Goal: Task Accomplishment & Management: Use online tool/utility

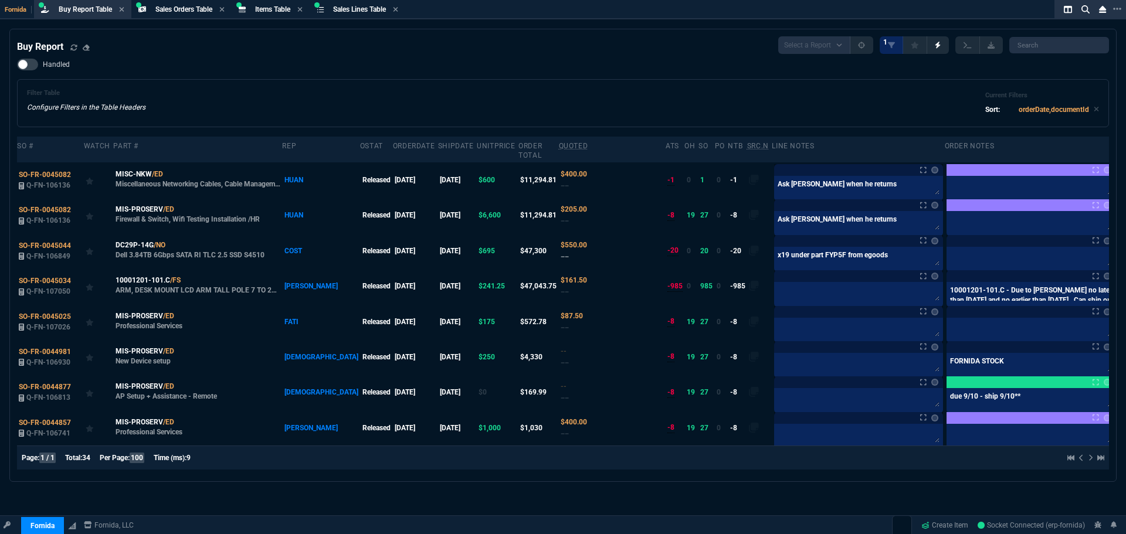
select select "9: OCAM"
click at [959, 524] on link "Create Item" at bounding box center [945, 526] width 56 height 18
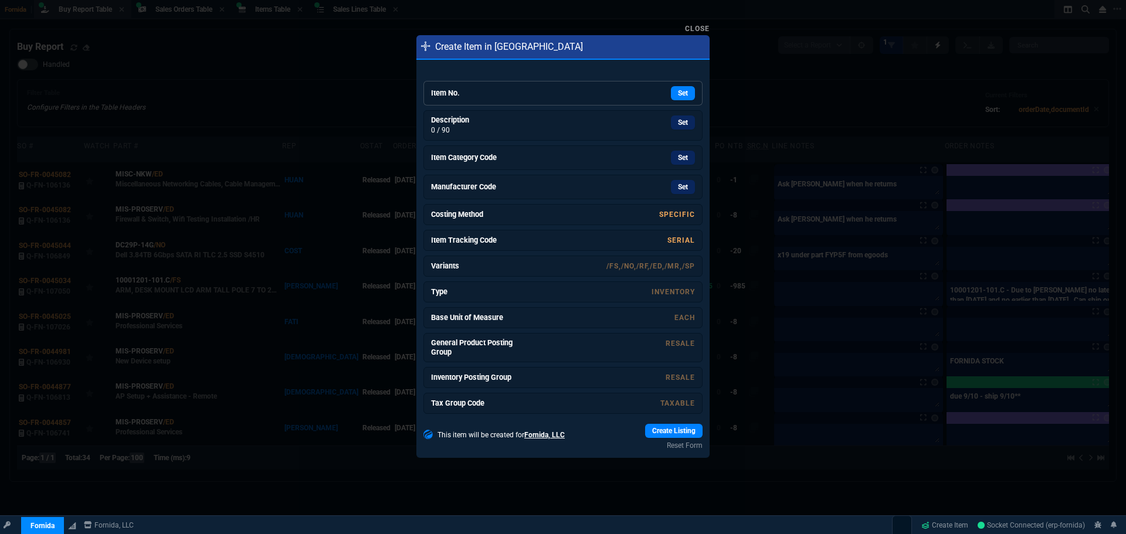
click at [536, 102] on link "Item No. Set" at bounding box center [563, 93] width 279 height 25
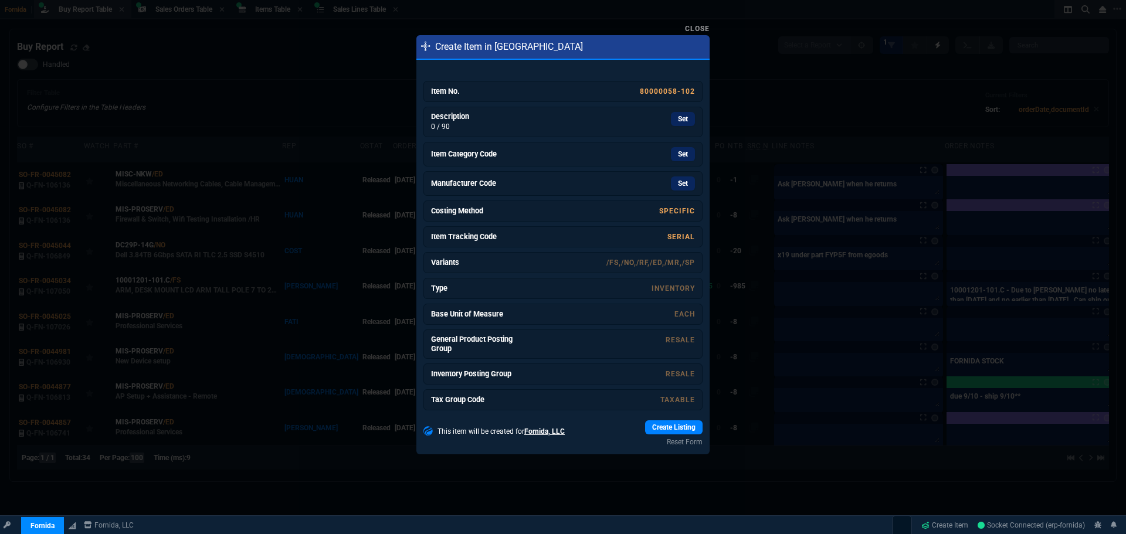
drag, startPoint x: 646, startPoint y: 116, endPoint x: 607, endPoint y: 70, distance: 59.5
click at [646, 116] on div "Set" at bounding box center [607, 119] width 176 height 14
click at [612, 149] on div "Set" at bounding box center [607, 154] width 176 height 14
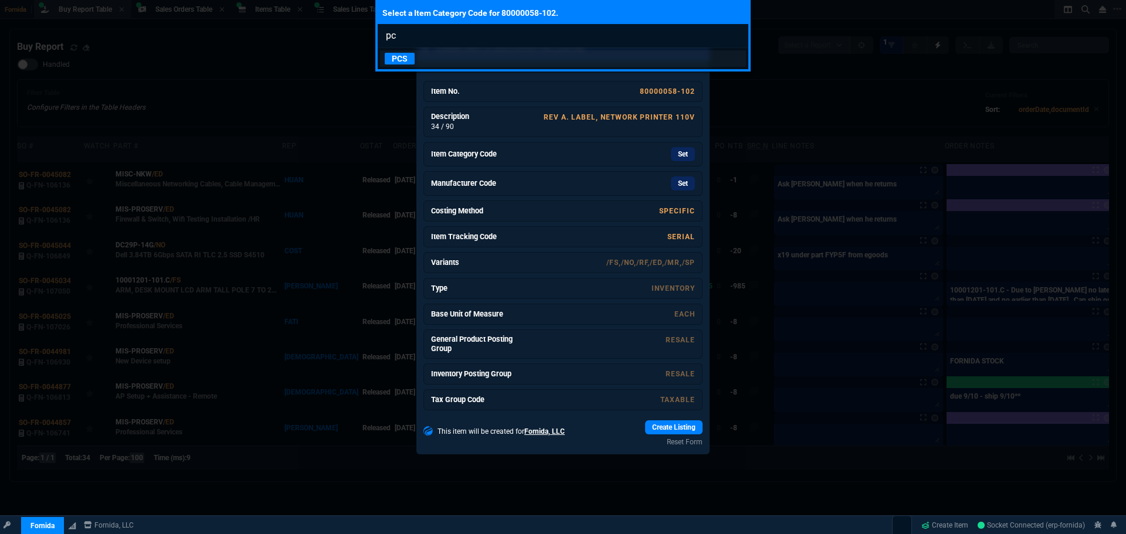
type input "pc"
click at [450, 56] on link "PCS" at bounding box center [563, 58] width 366 height 16
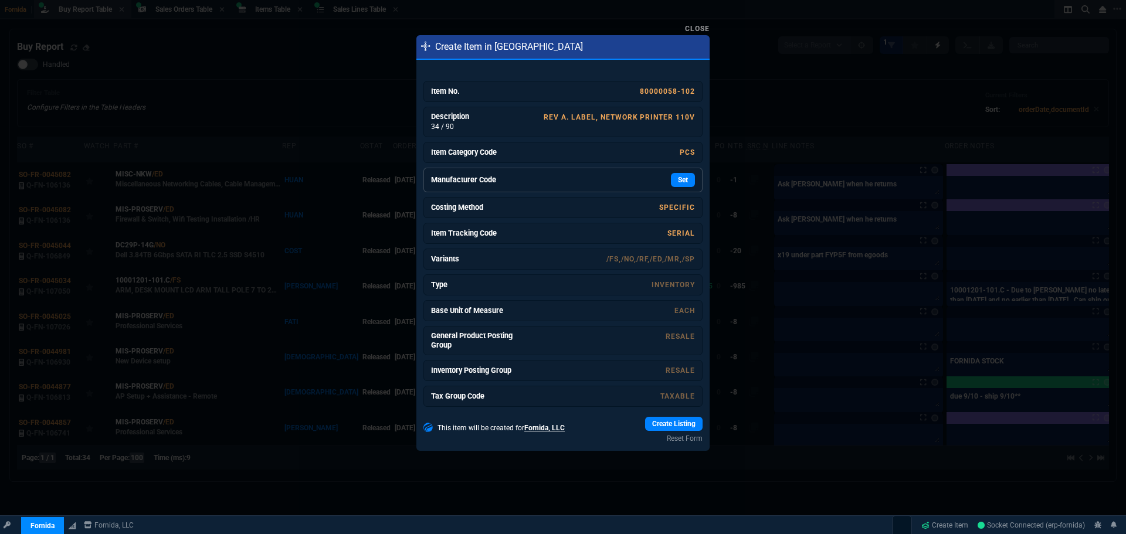
click at [635, 184] on div "Set" at bounding box center [607, 180] width 176 height 14
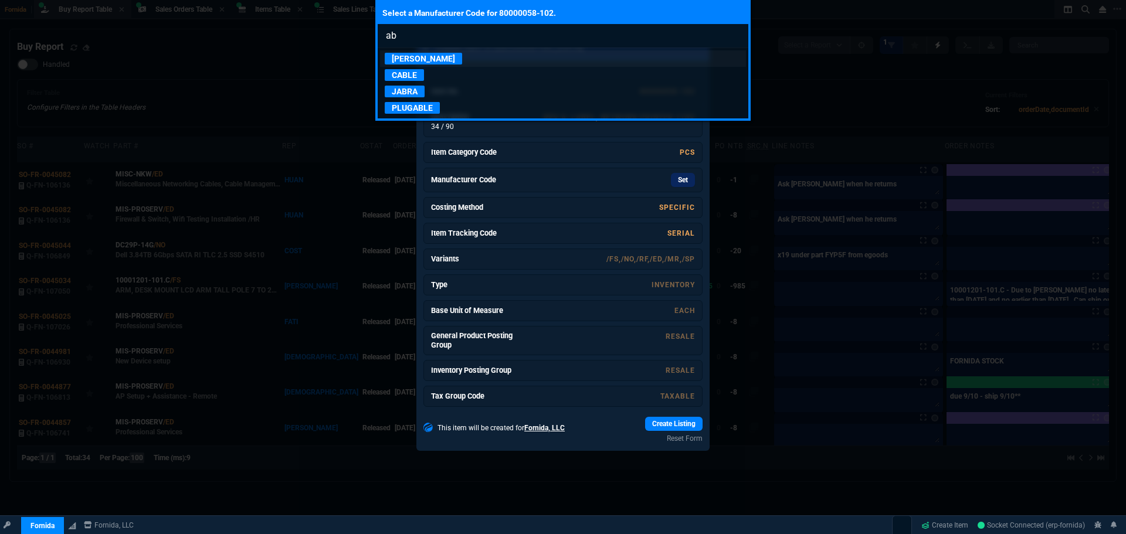
type input "ab"
click at [436, 59] on link "[PERSON_NAME]" at bounding box center [563, 58] width 366 height 16
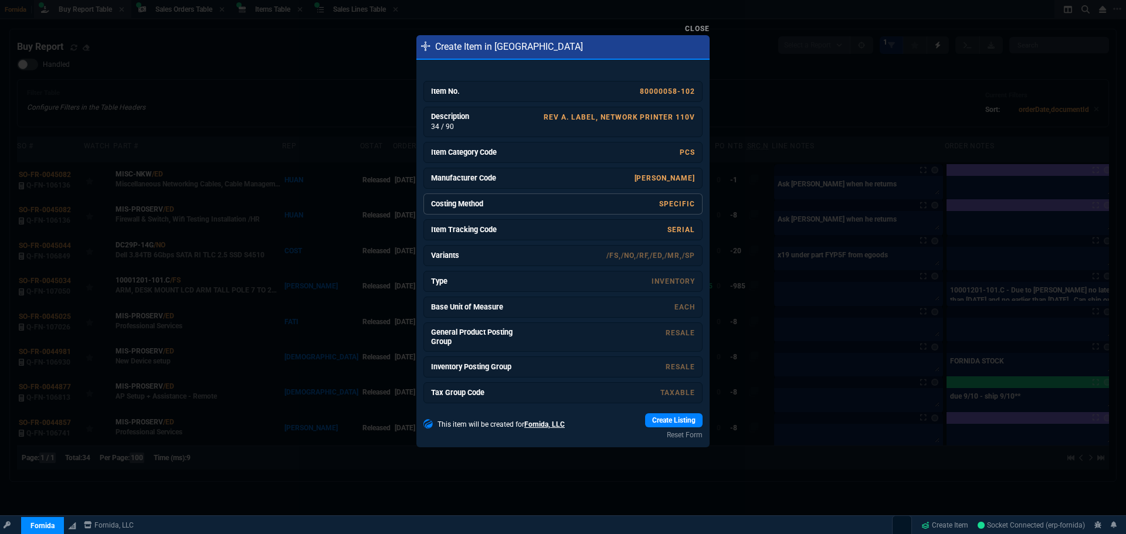
click at [677, 207] on link "Specific" at bounding box center [677, 204] width 36 height 8
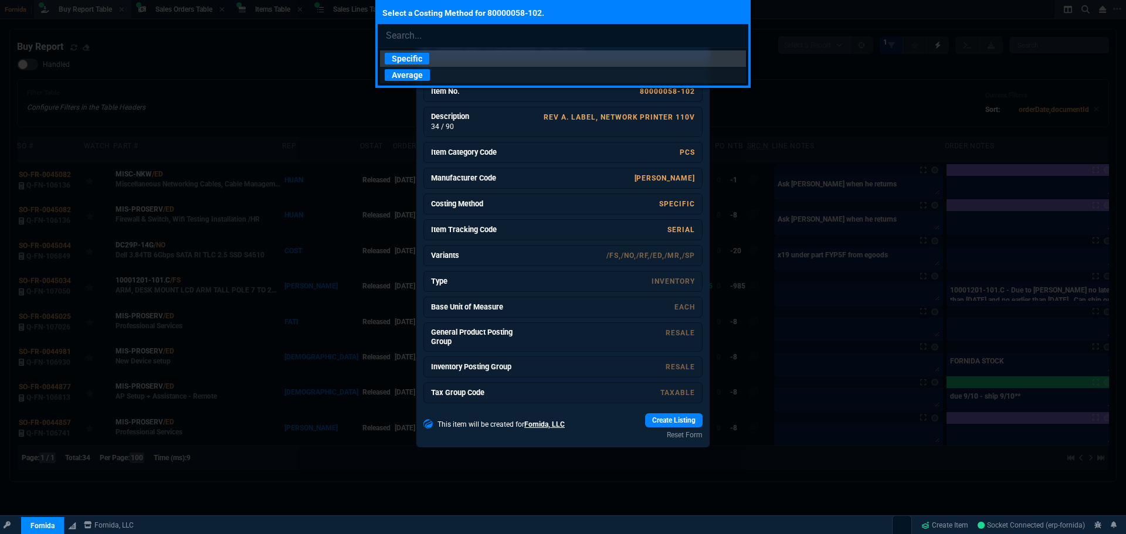
click at [422, 71] on p "Average" at bounding box center [407, 75] width 45 height 12
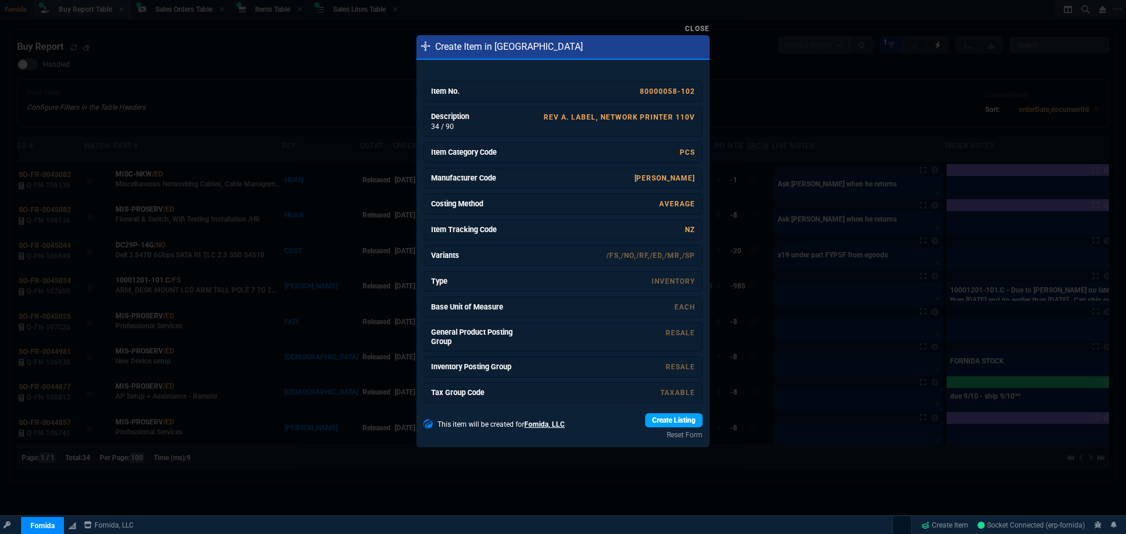
click at [678, 415] on link "Create Listing" at bounding box center [673, 421] width 57 height 14
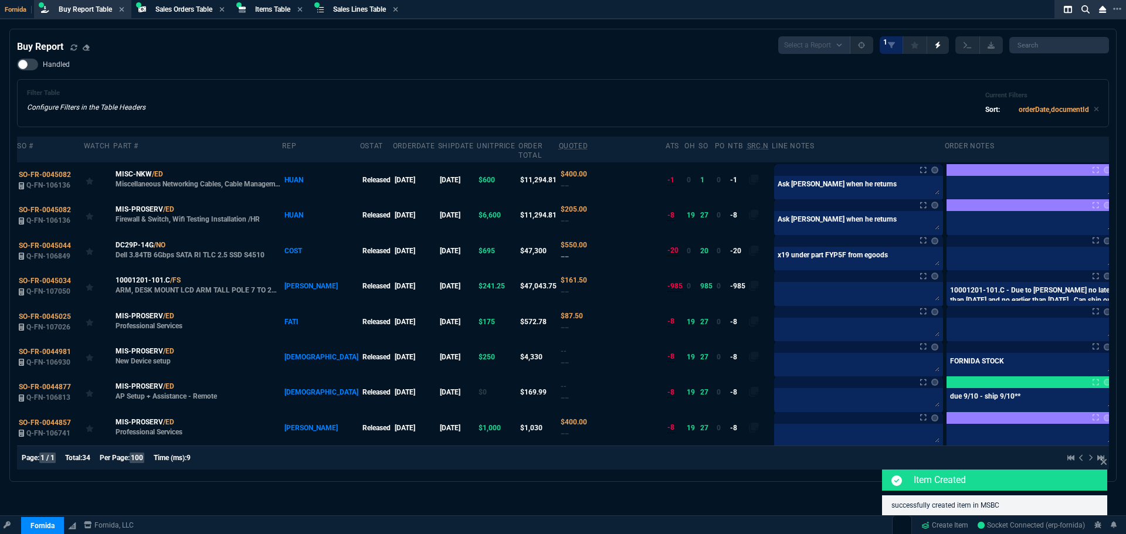
click at [433, 102] on div "Filter Table Configure Filters in the Table Headers Current Filters Sort: order…" at bounding box center [563, 103] width 1072 height 28
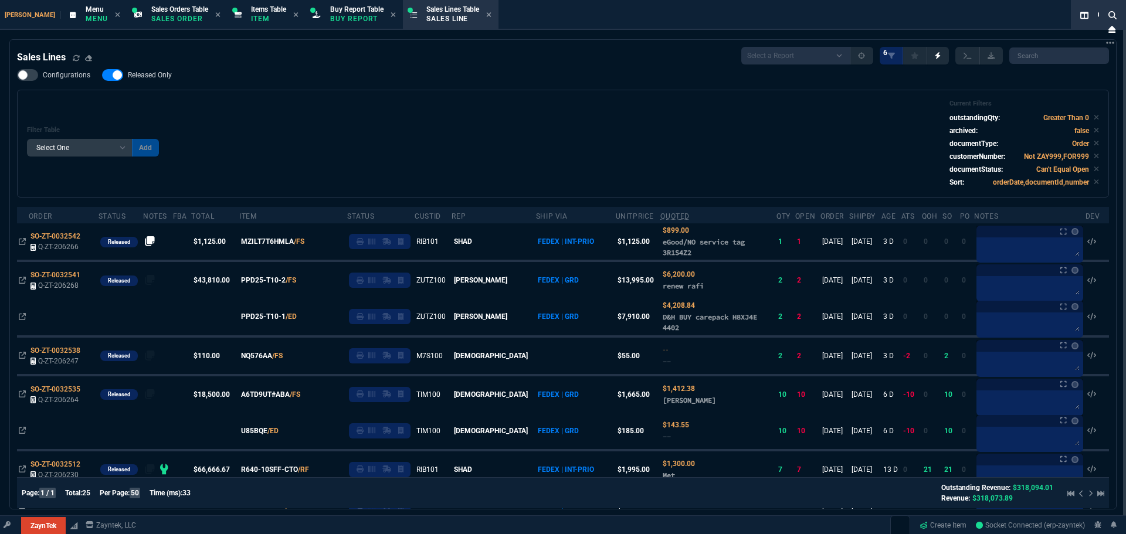
select select "9: OCAM"
select select
click at [341, 18] on p "Buy Report" at bounding box center [356, 18] width 53 height 9
